Goal: Transaction & Acquisition: Purchase product/service

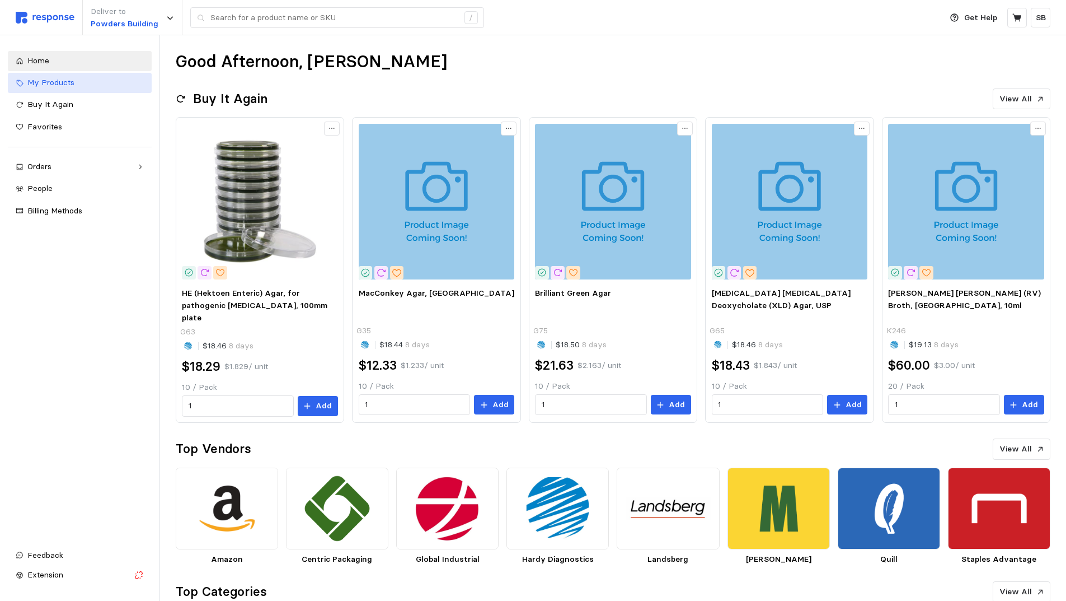
click at [77, 85] on div "My Products" at bounding box center [85, 83] width 116 height 12
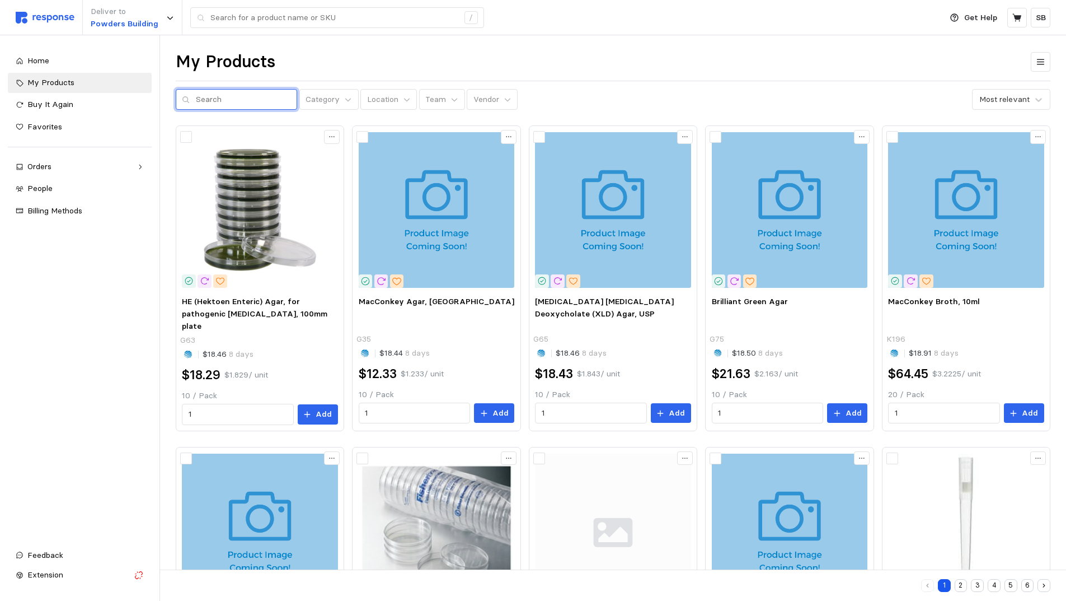
click at [222, 98] on input "text" at bounding box center [243, 100] width 95 height 20
type input "0483e3"
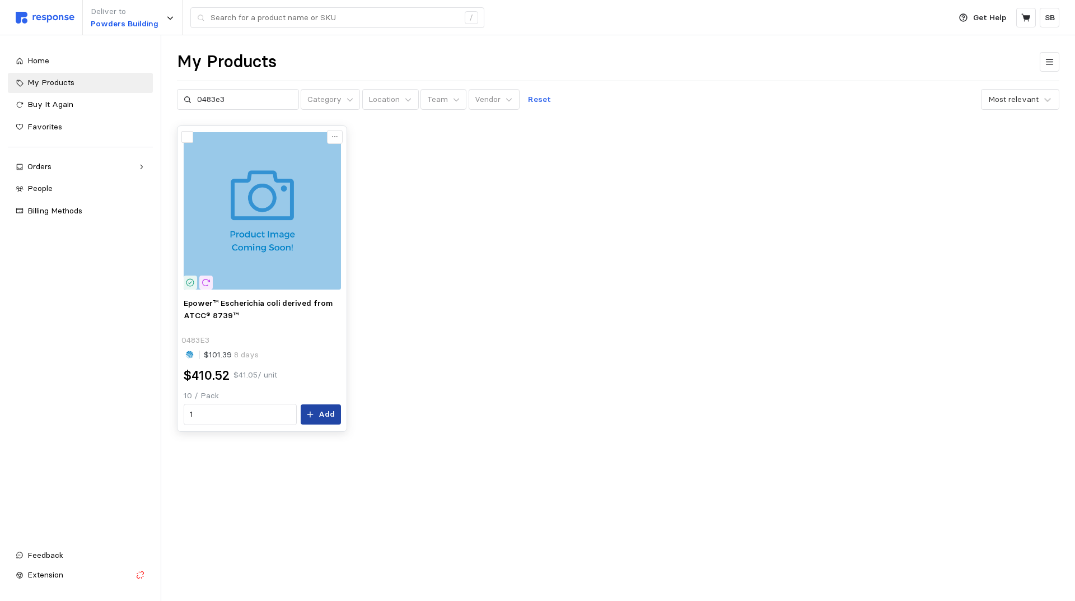
click at [318, 417] on button "Add" at bounding box center [321, 414] width 40 height 20
click at [1055, 20] on icon "button" at bounding box center [1052, 23] width 8 height 8
click at [1023, 20] on icon at bounding box center [1026, 18] width 10 height 10
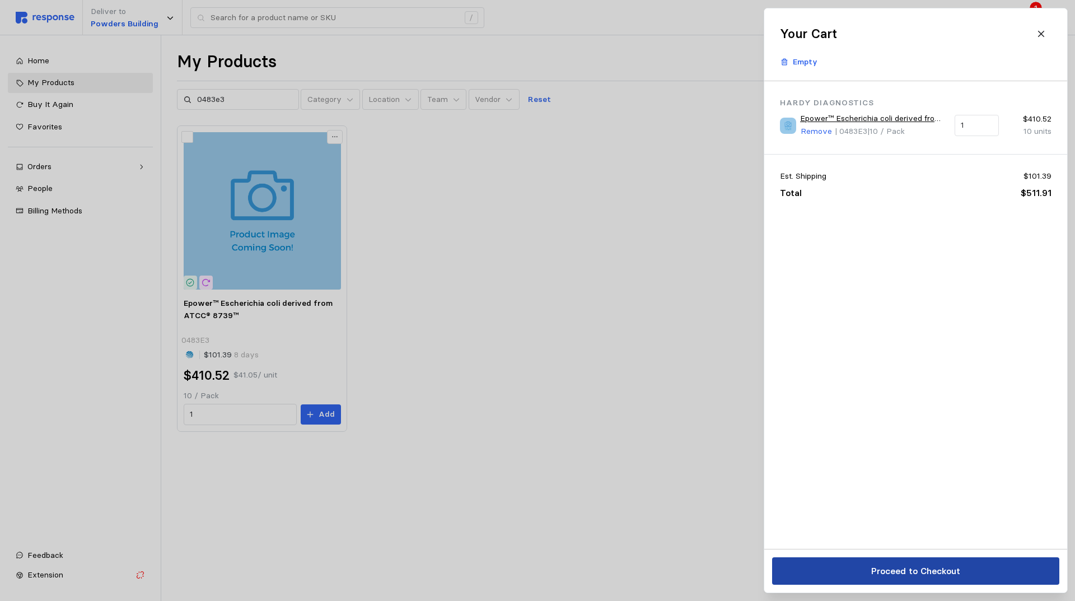
click at [927, 572] on p "Proceed to Checkout" at bounding box center [915, 571] width 89 height 14
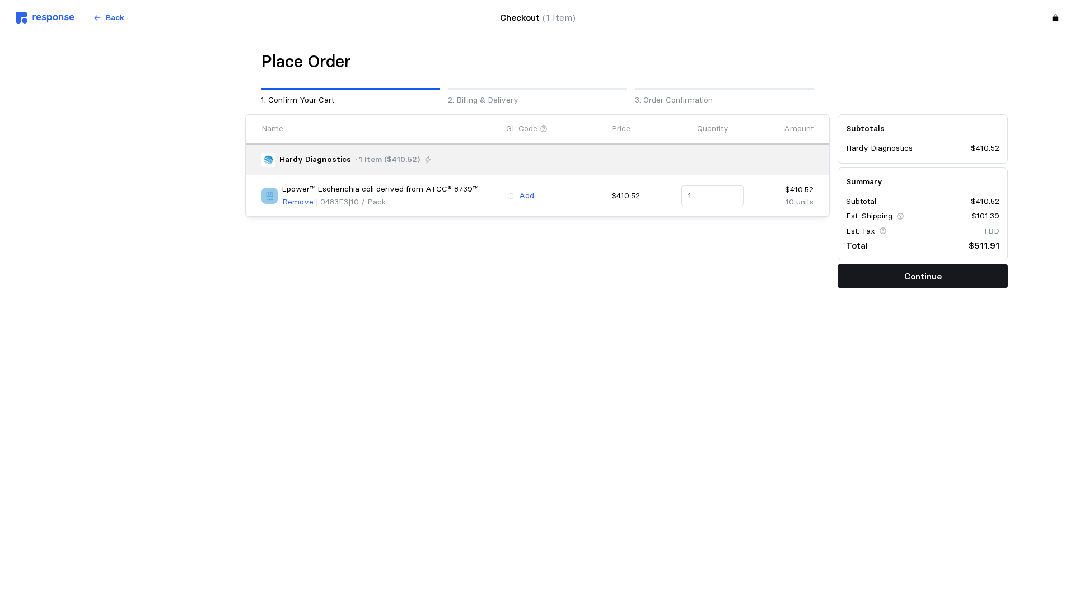
click at [905, 272] on p "Continue" at bounding box center [923, 276] width 38 height 14
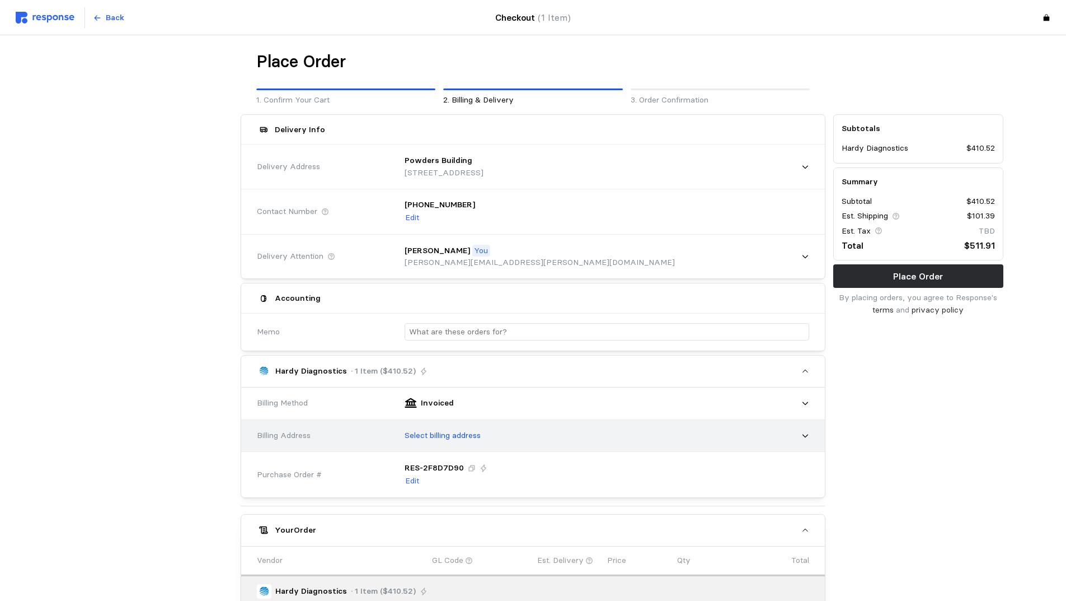
click at [511, 443] on div "Select billing address" at bounding box center [603, 436] width 413 height 28
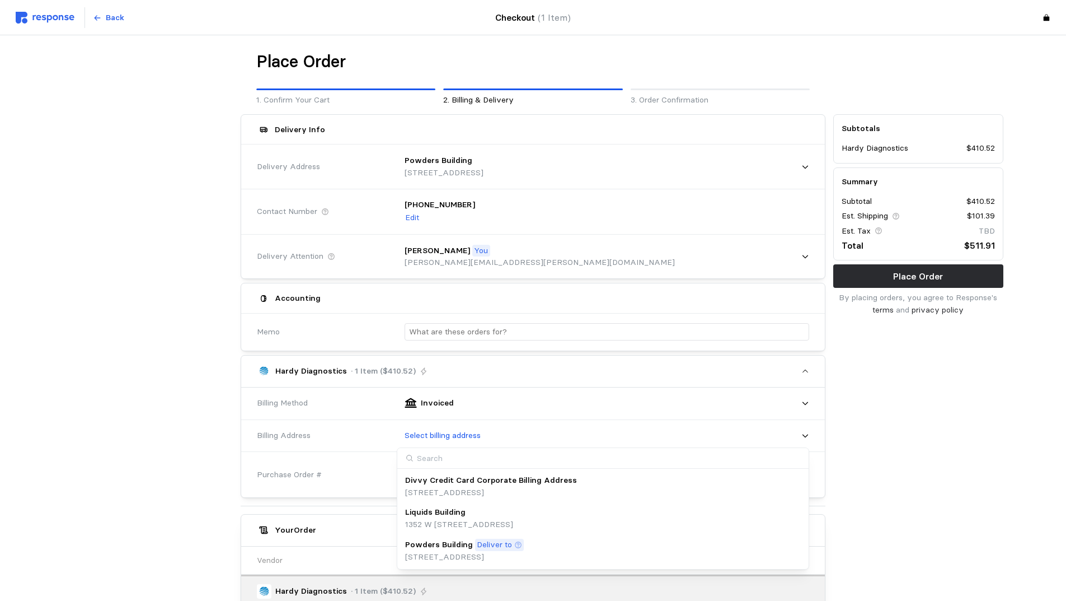
click at [502, 553] on p "[STREET_ADDRESS]" at bounding box center [464, 557] width 119 height 12
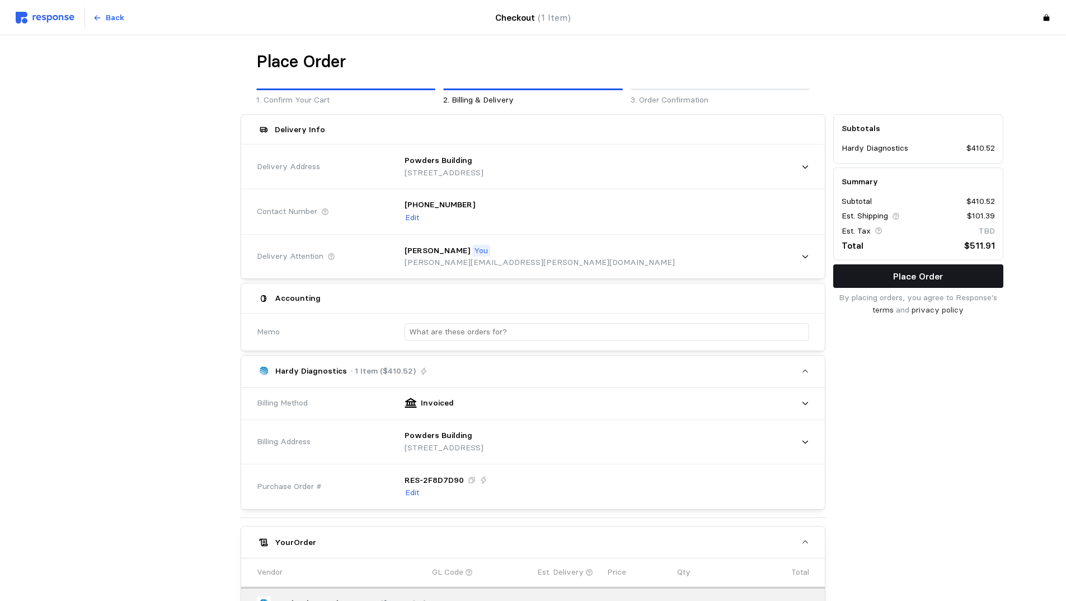
click at [905, 274] on p "Place Order" at bounding box center [918, 276] width 50 height 14
